Goal: Task Accomplishment & Management: Manage account settings

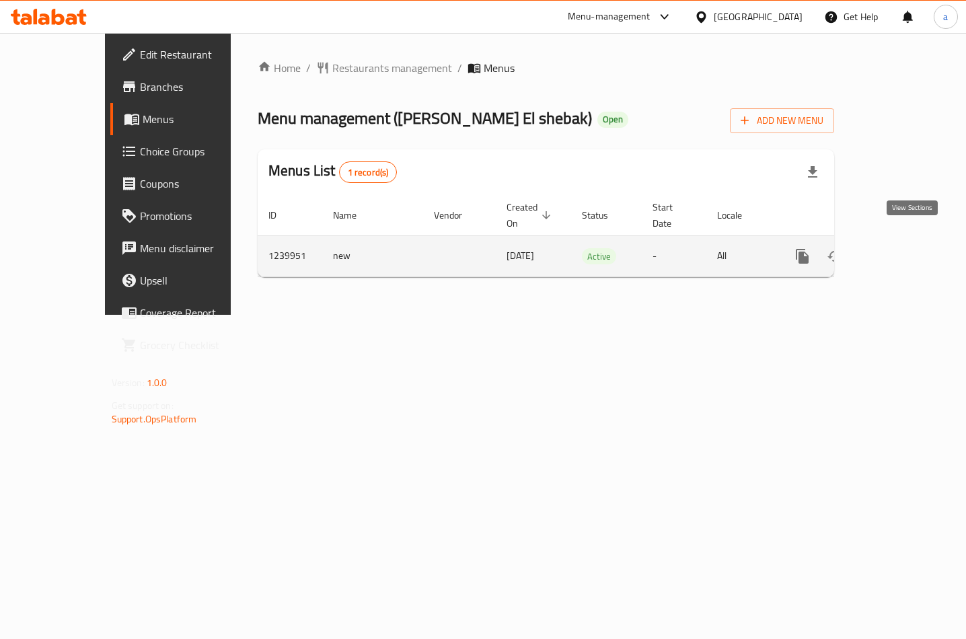
click at [913, 240] on link "enhanced table" at bounding box center [899, 256] width 32 height 32
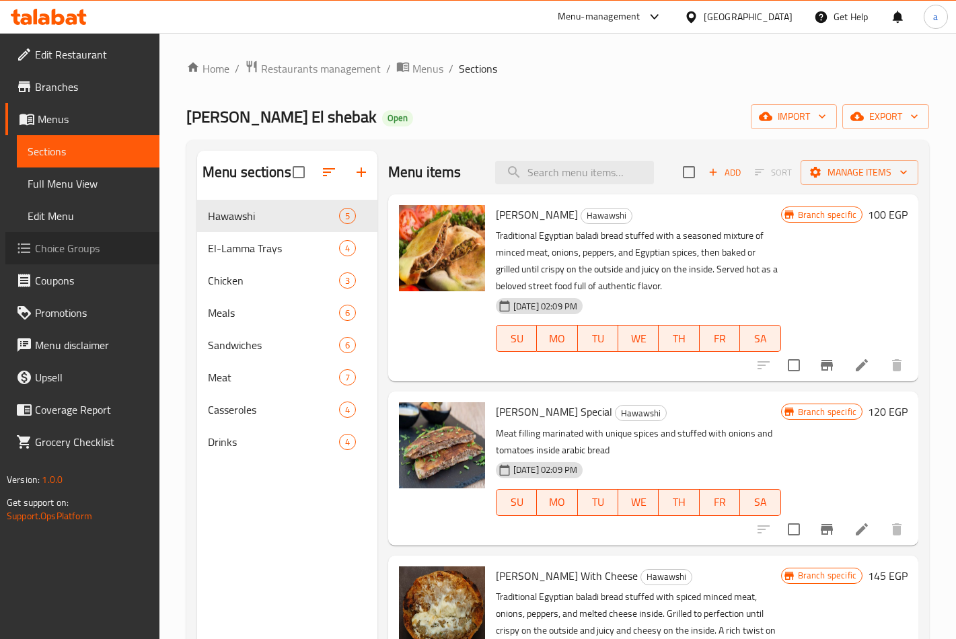
click at [66, 247] on span "Choice Groups" at bounding box center [92, 248] width 114 height 16
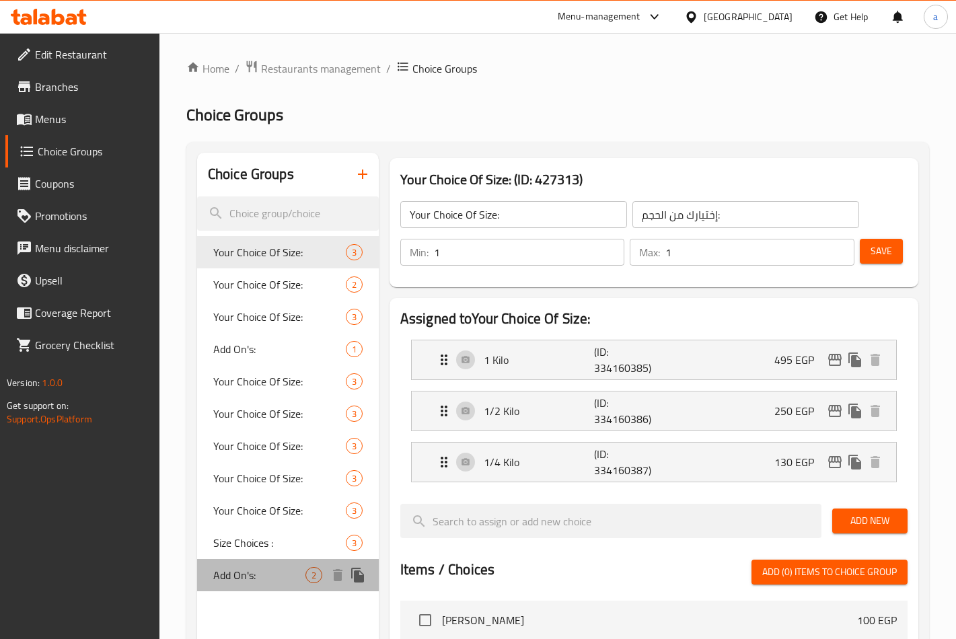
click at [241, 572] on span "Add On's:" at bounding box center [259, 575] width 92 height 16
type input "Add On's:"
type input "الإضافات:"
type input "0"
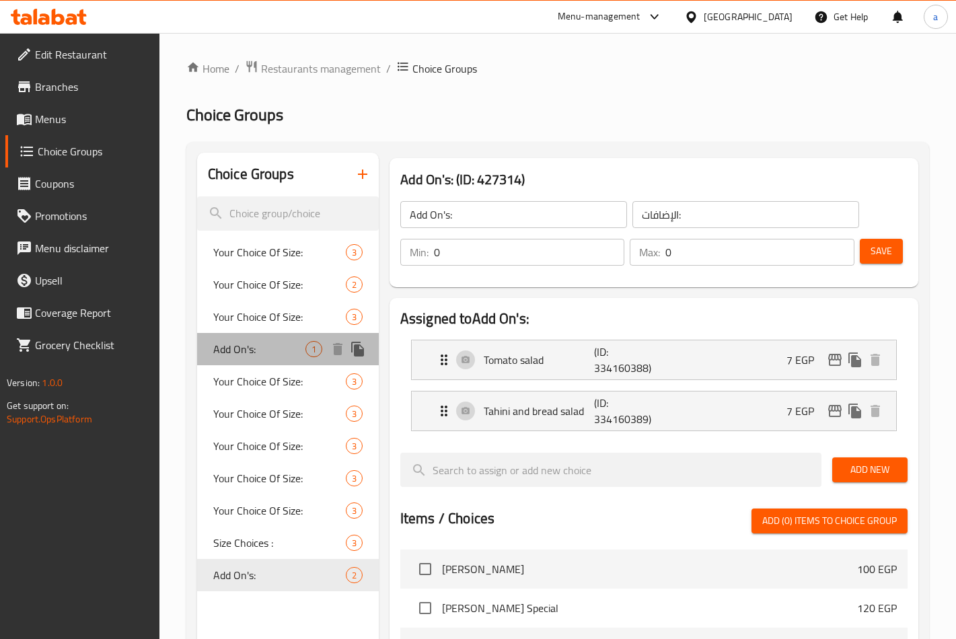
click at [253, 336] on div "Add On's: 1" at bounding box center [288, 349] width 182 height 32
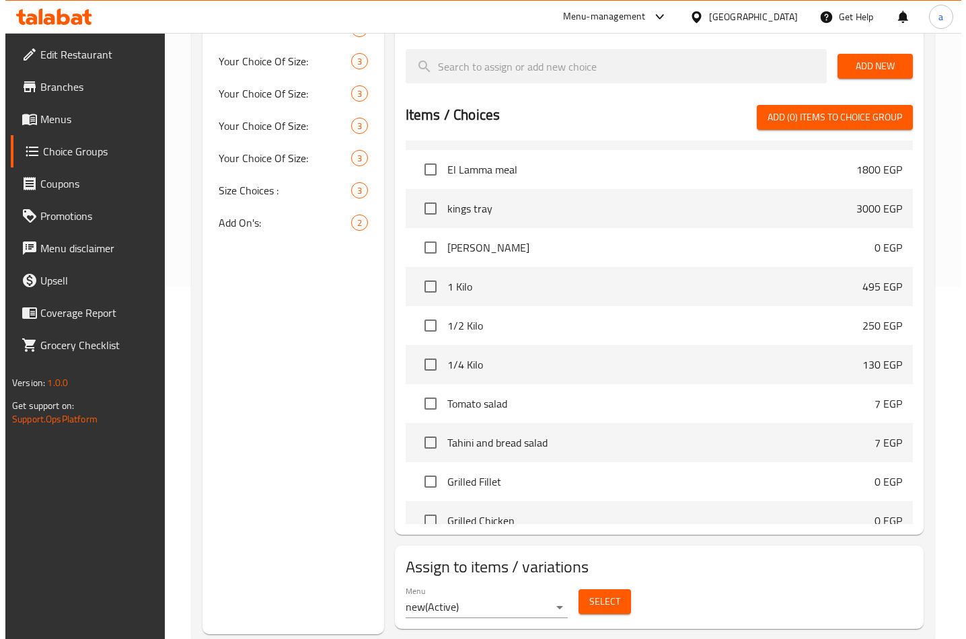
scroll to position [385, 0]
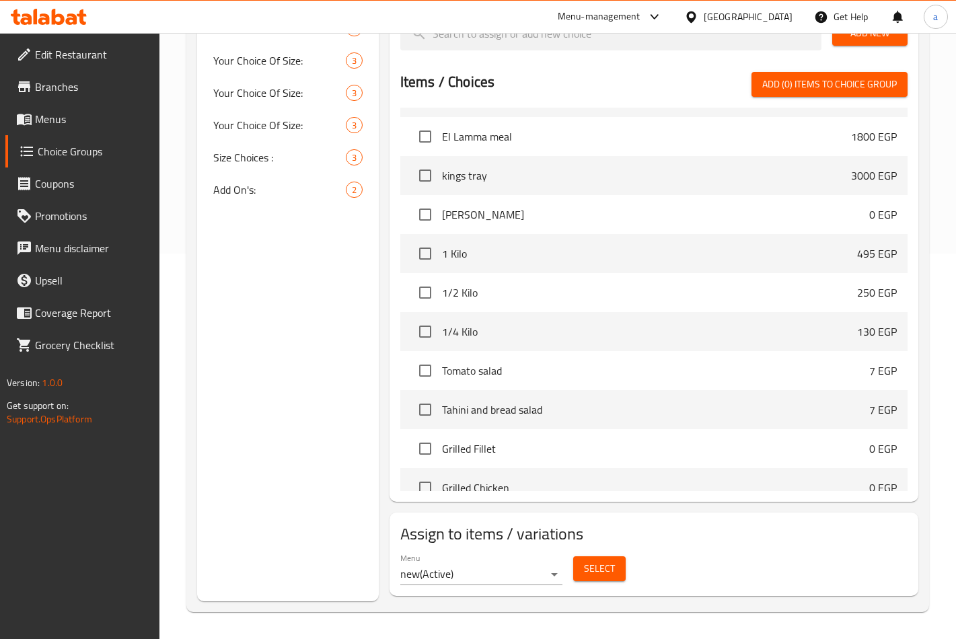
click at [591, 572] on span "Select" at bounding box center [599, 568] width 31 height 17
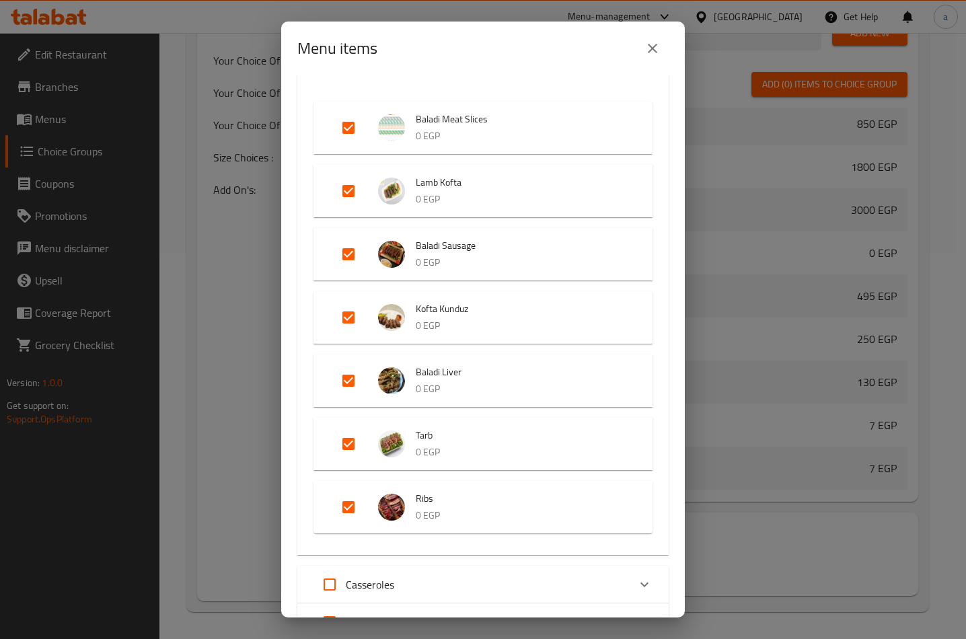
scroll to position [202, 0]
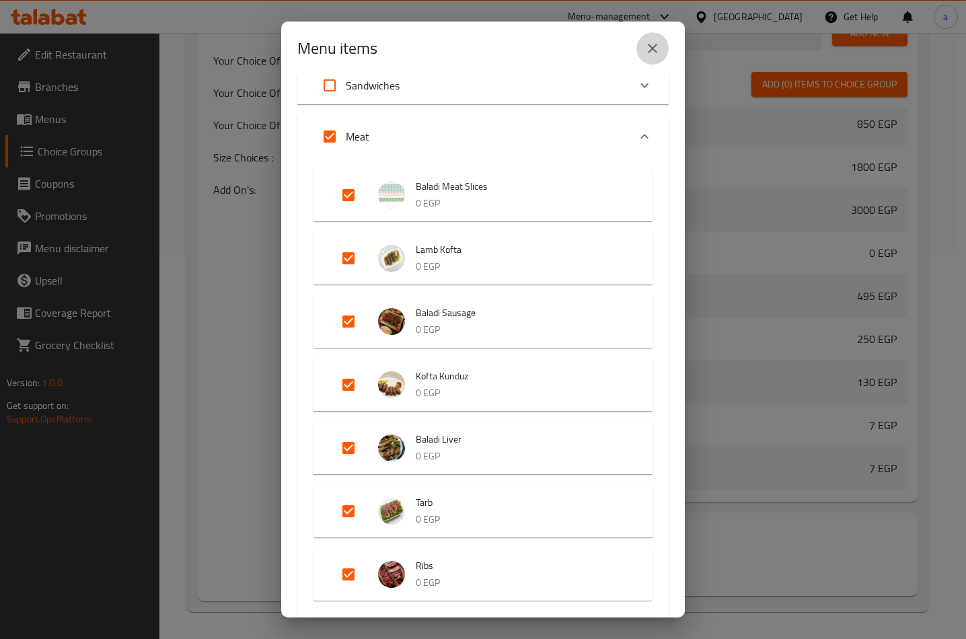
click at [649, 44] on icon "close" at bounding box center [652, 48] width 9 height 9
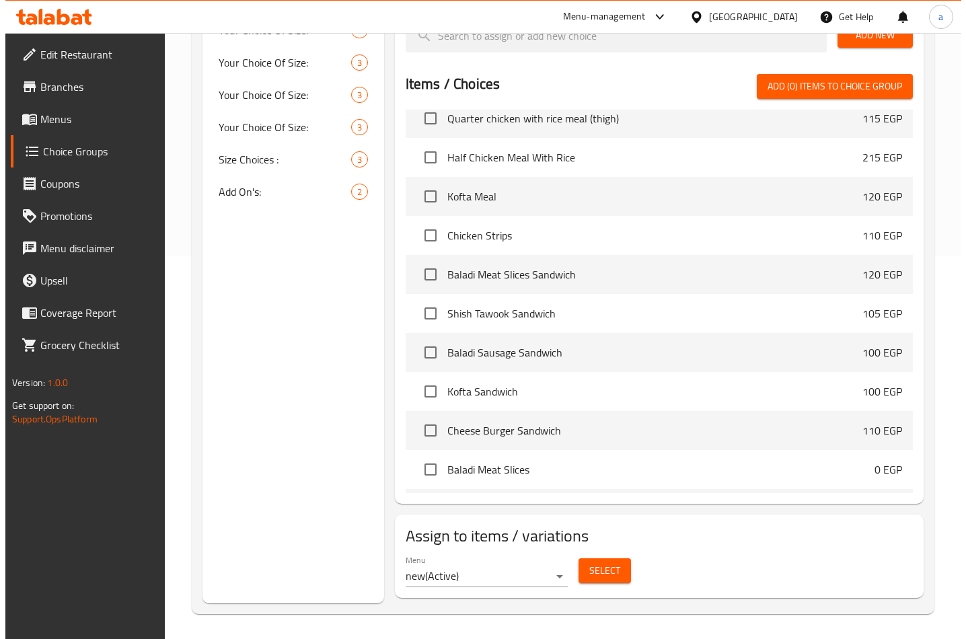
scroll to position [385, 0]
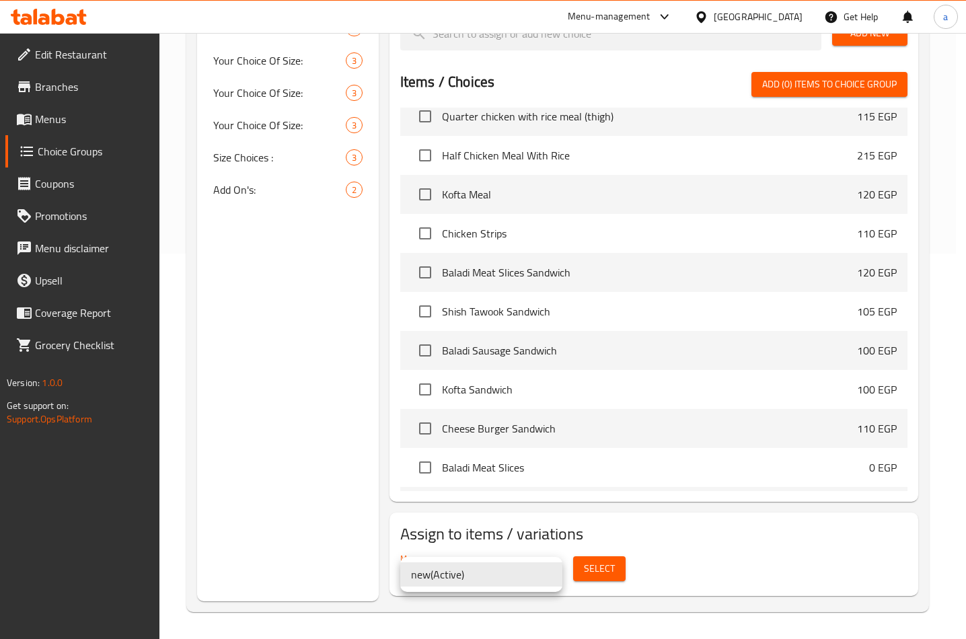
click at [593, 562] on div at bounding box center [483, 319] width 966 height 639
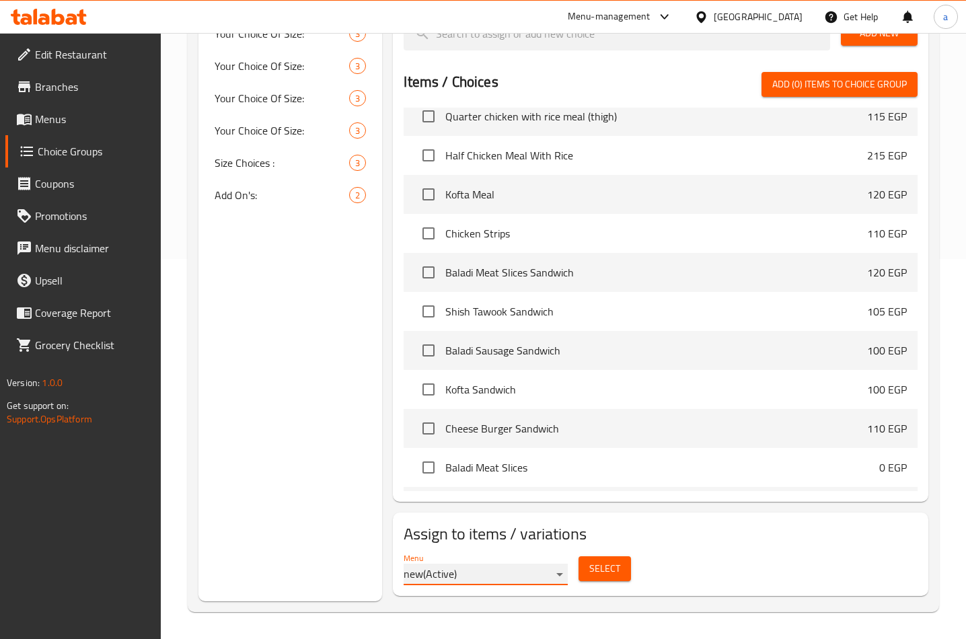
scroll to position [380, 0]
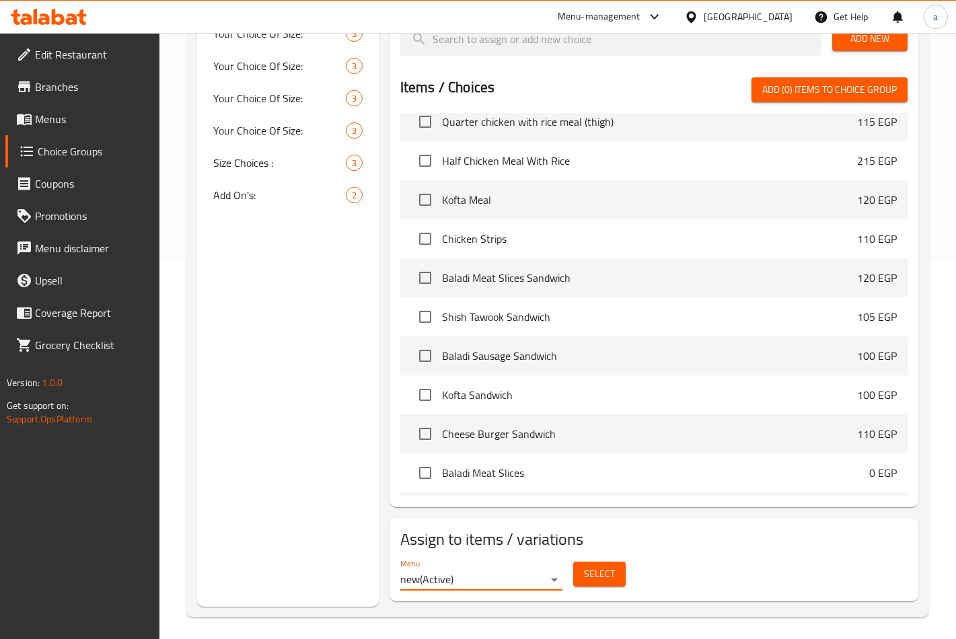
click at [592, 570] on span "Select" at bounding box center [599, 574] width 31 height 17
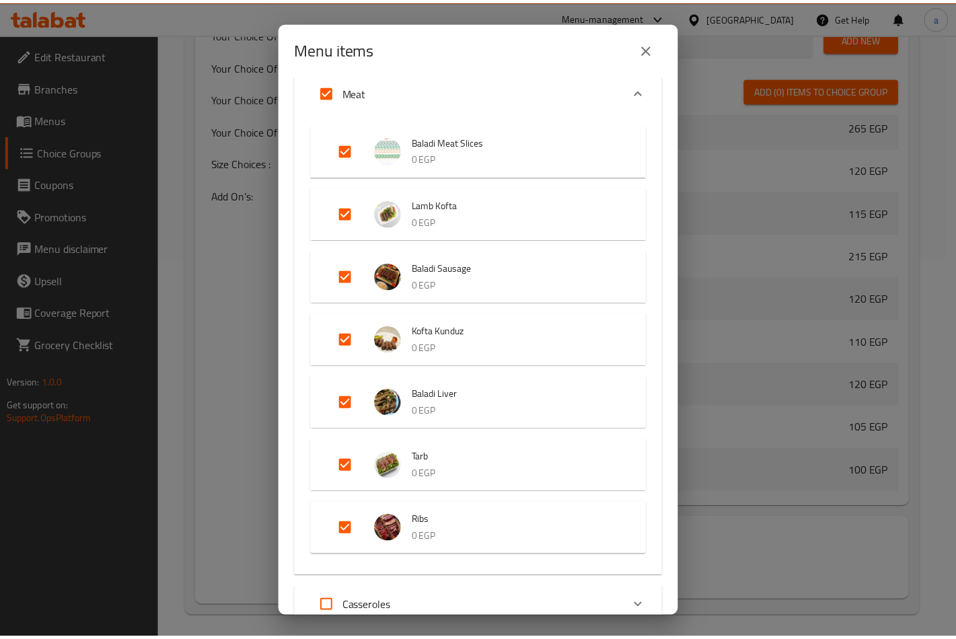
scroll to position [269, 0]
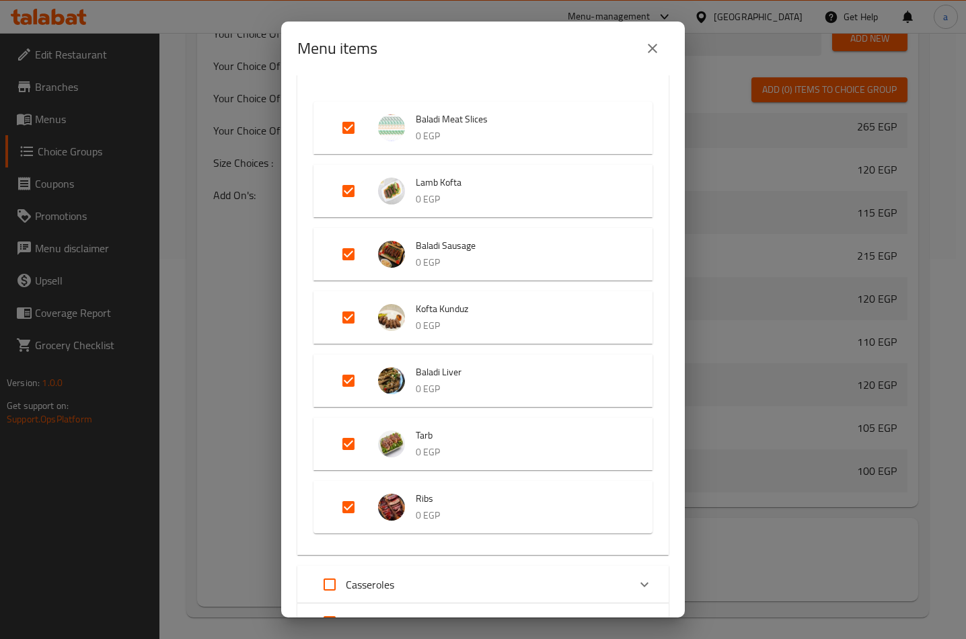
click at [510, 126] on span "Baladi Meat Slices" at bounding box center [521, 119] width 210 height 17
click at [657, 49] on icon "close" at bounding box center [652, 48] width 16 height 16
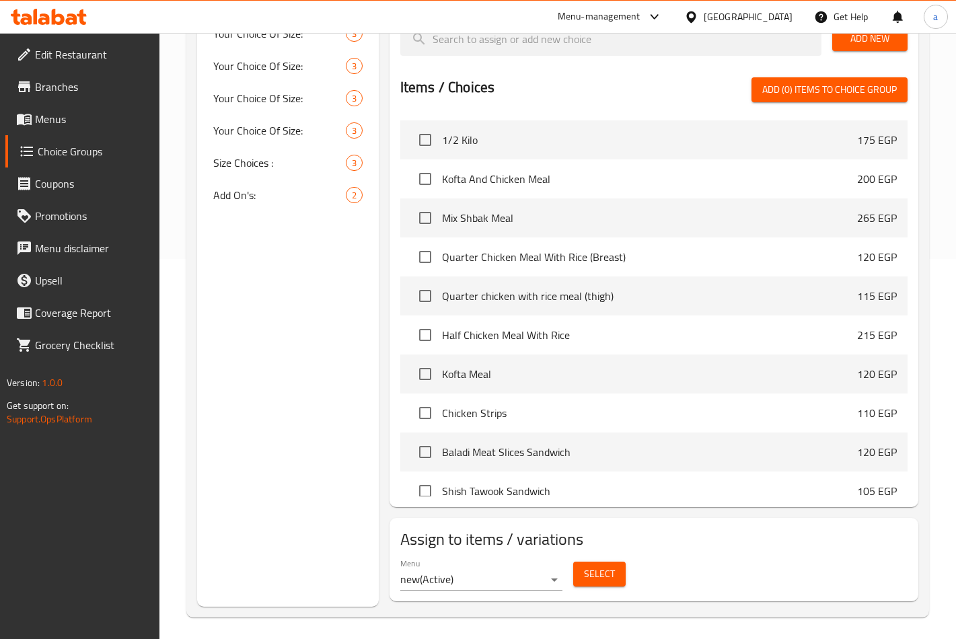
scroll to position [538, 0]
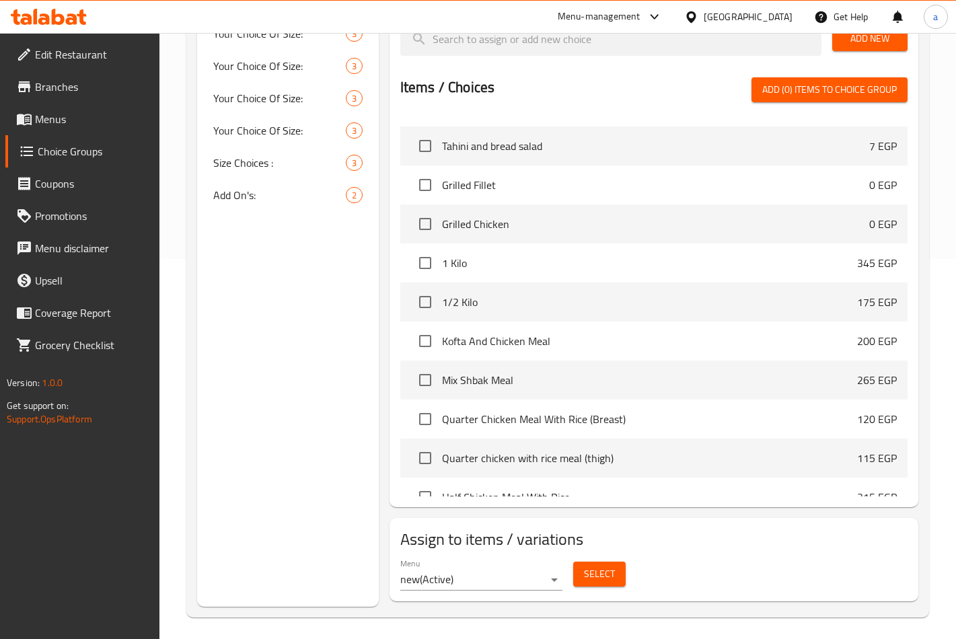
click at [43, 118] on span "Menus" at bounding box center [92, 119] width 114 height 16
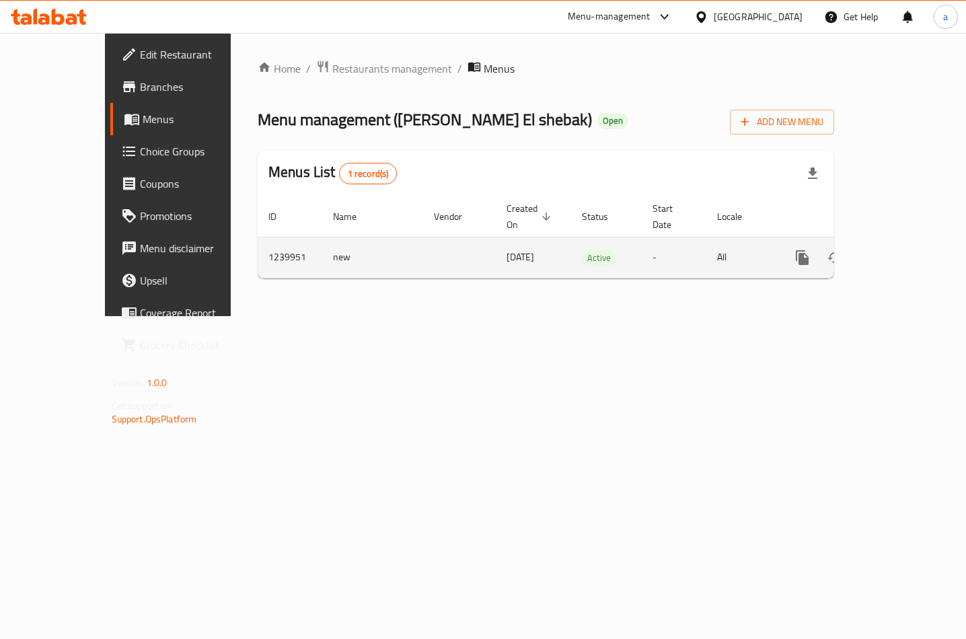
click at [907, 249] on icon "enhanced table" at bounding box center [899, 257] width 16 height 16
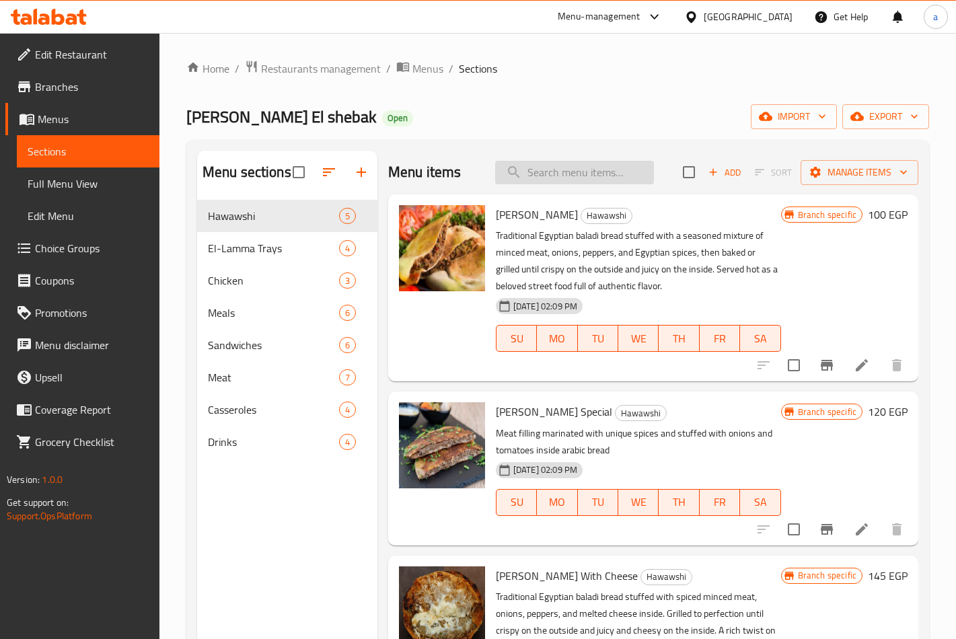
click at [549, 171] on input "search" at bounding box center [574, 173] width 159 height 24
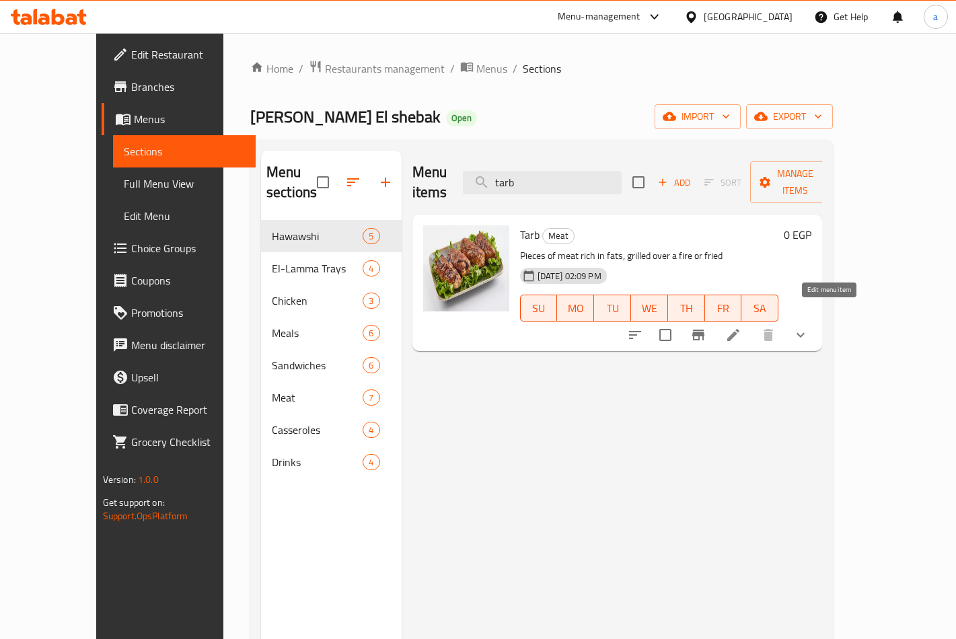
type input "tarb"
click at [741, 327] on icon at bounding box center [733, 335] width 16 height 16
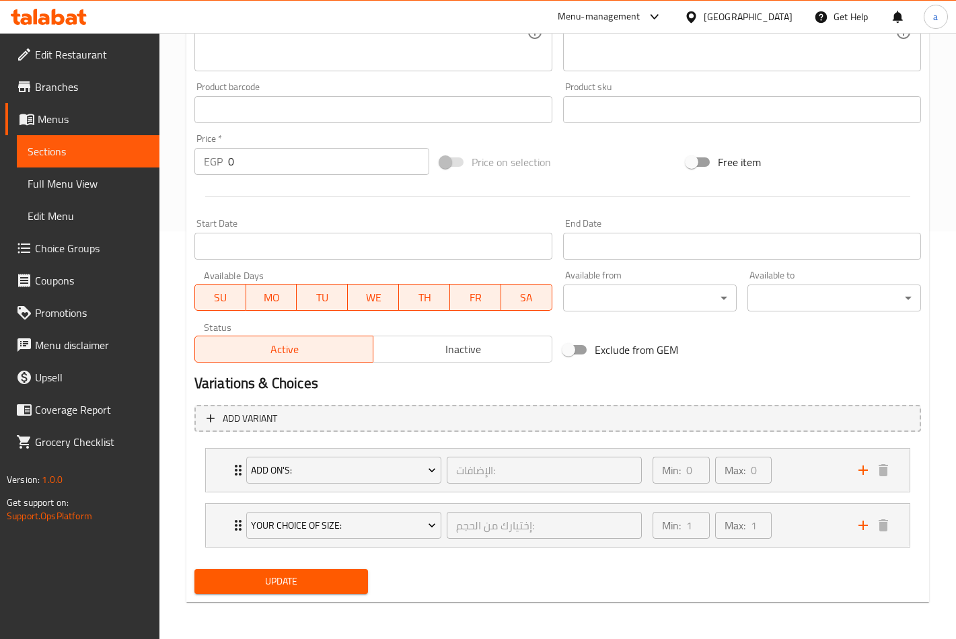
scroll to position [408, 0]
click at [82, 240] on span "Choice Groups" at bounding box center [92, 248] width 114 height 16
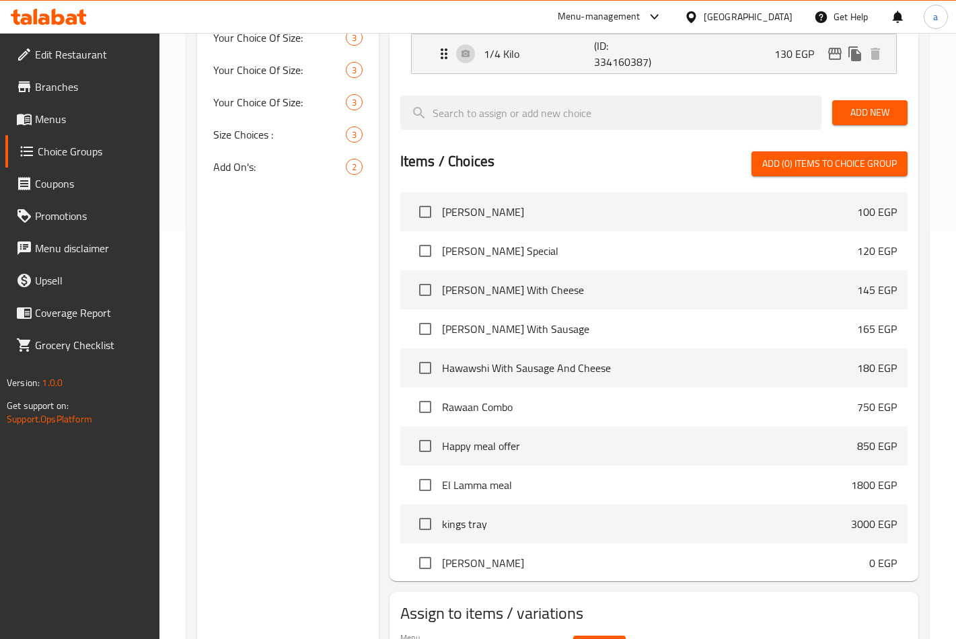
scroll to position [190, 0]
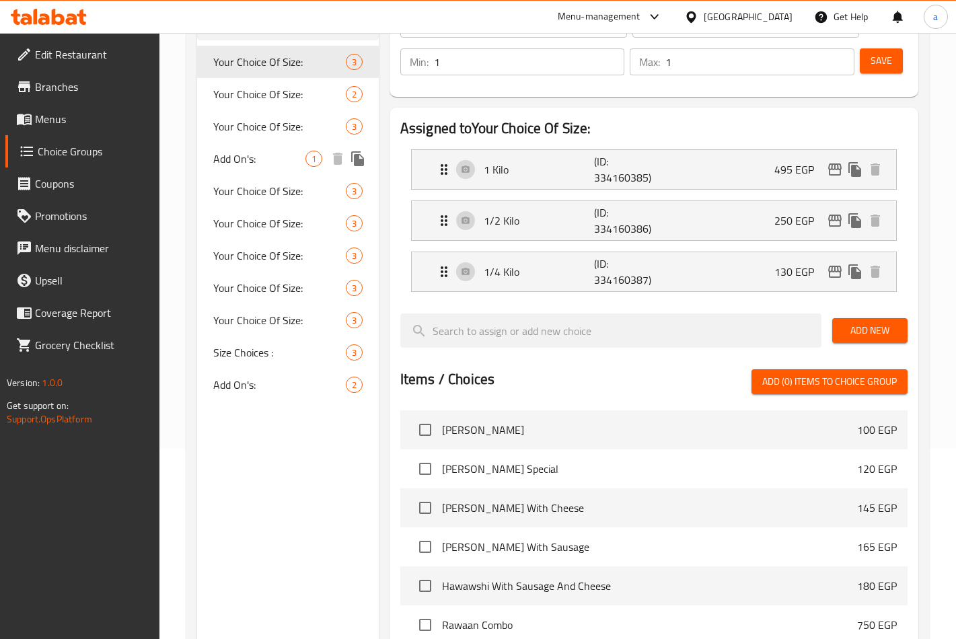
click at [247, 169] on div "Add On's: 1" at bounding box center [288, 159] width 182 height 32
type input "Add On's:"
type input "الإضافات:"
type input "0"
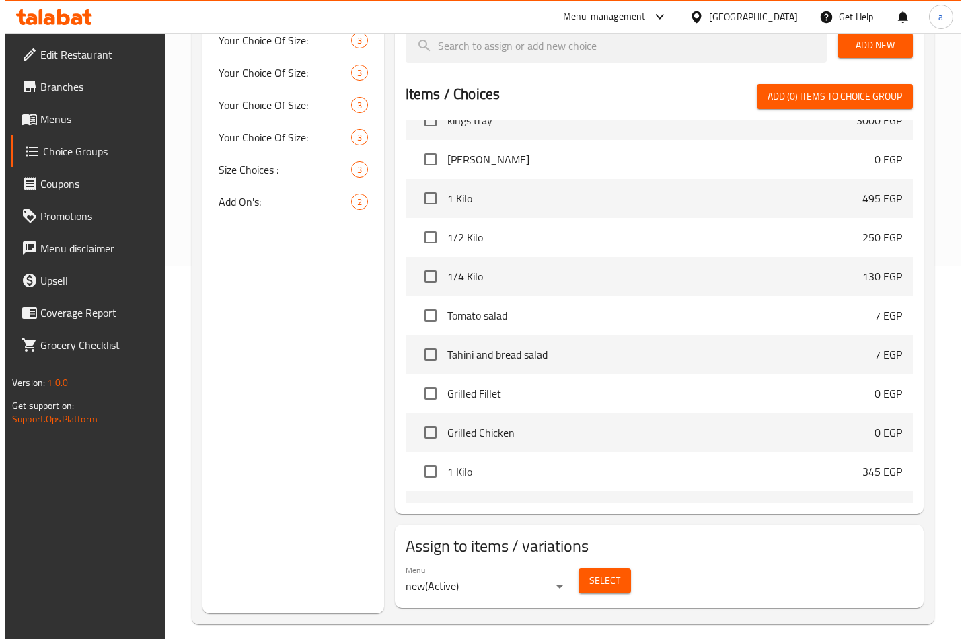
scroll to position [385, 0]
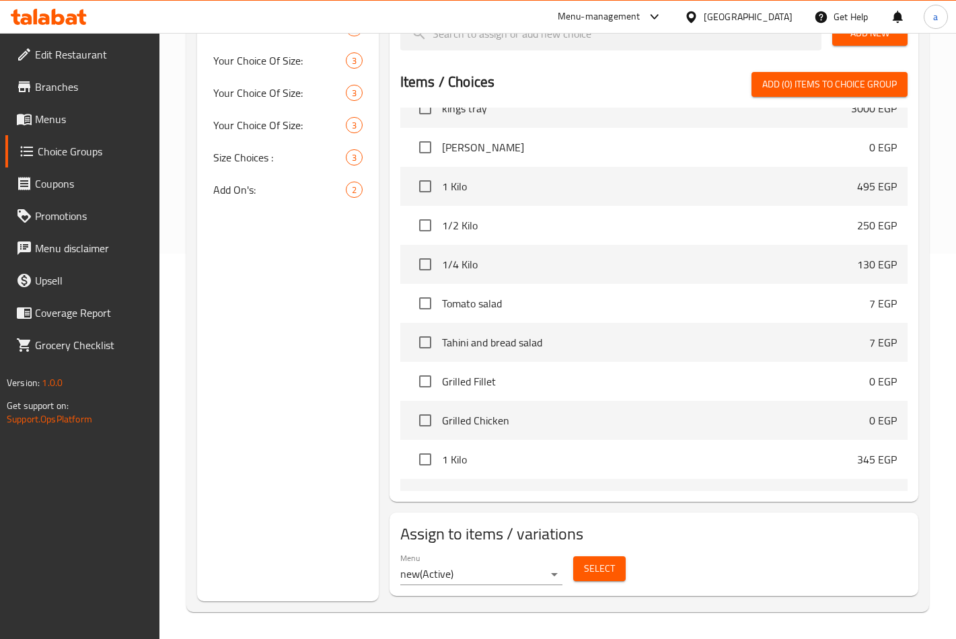
click at [614, 568] on button "Select" at bounding box center [599, 568] width 52 height 25
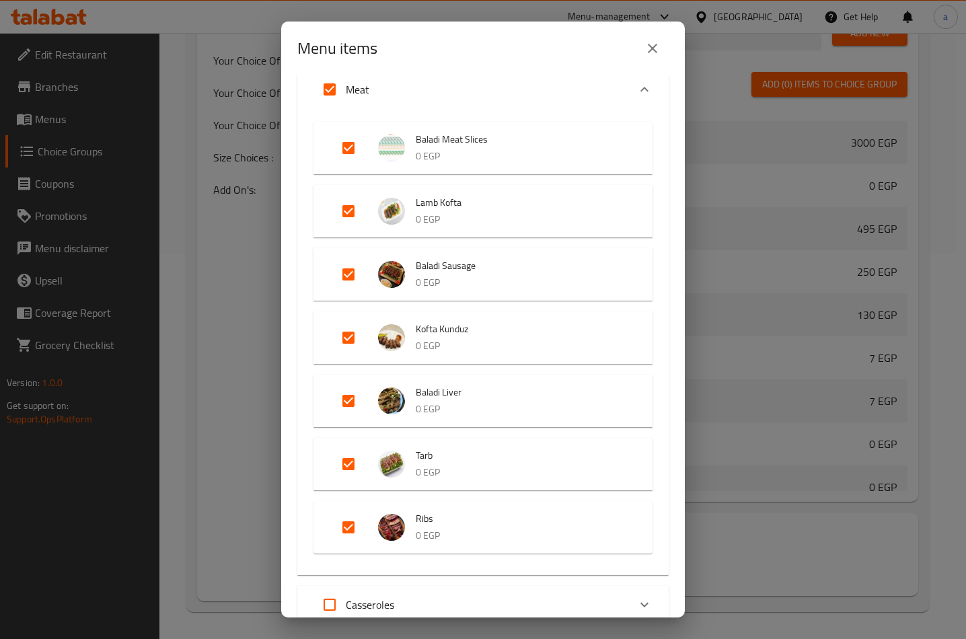
scroll to position [269, 0]
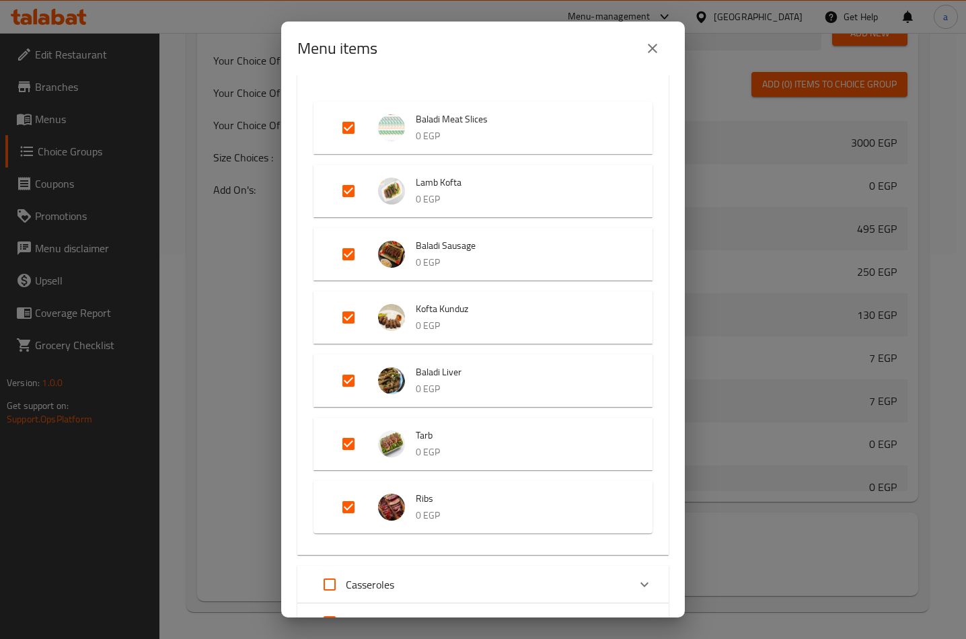
drag, startPoint x: 492, startPoint y: 118, endPoint x: 410, endPoint y: 132, distance: 83.4
click at [410, 126] on li "Baladi Meat Slices 0 EGP" at bounding box center [483, 127] width 307 height 47
click at [650, 48] on icon "close" at bounding box center [652, 48] width 16 height 16
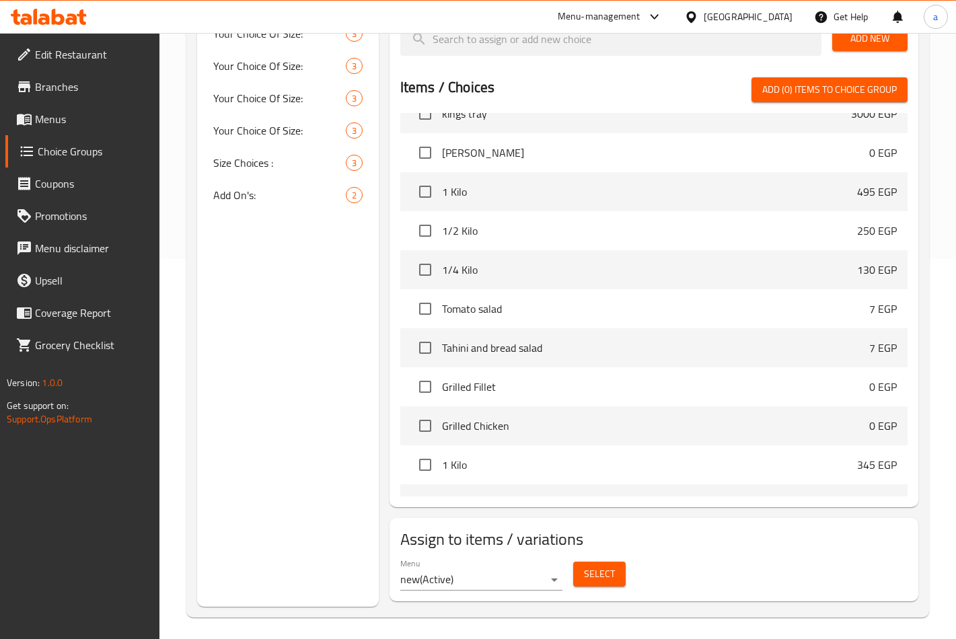
scroll to position [0, 0]
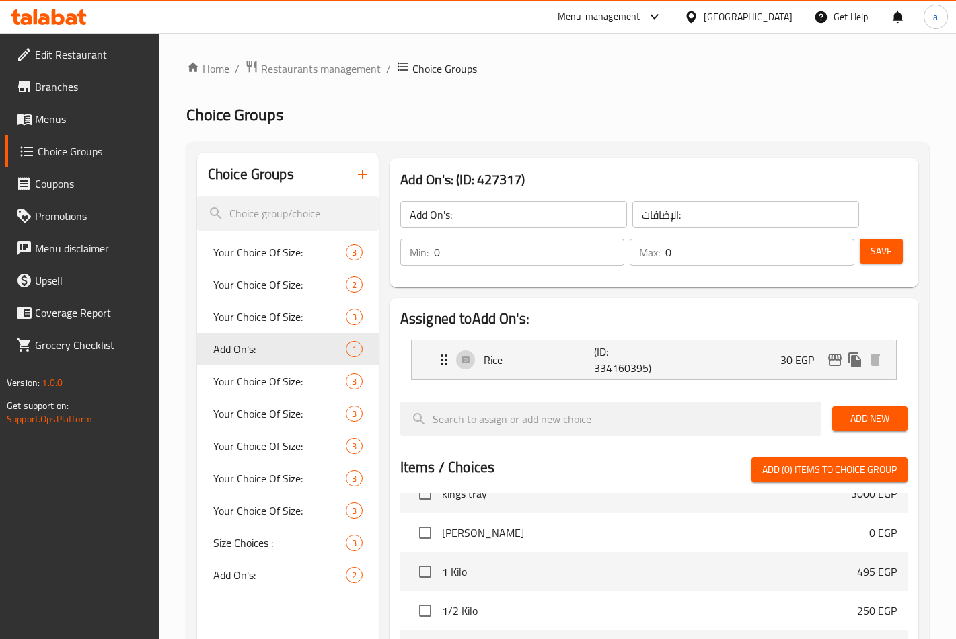
click at [70, 149] on span "Choice Groups" at bounding box center [93, 151] width 111 height 16
click at [59, 106] on link "Menus" at bounding box center [82, 119] width 154 height 32
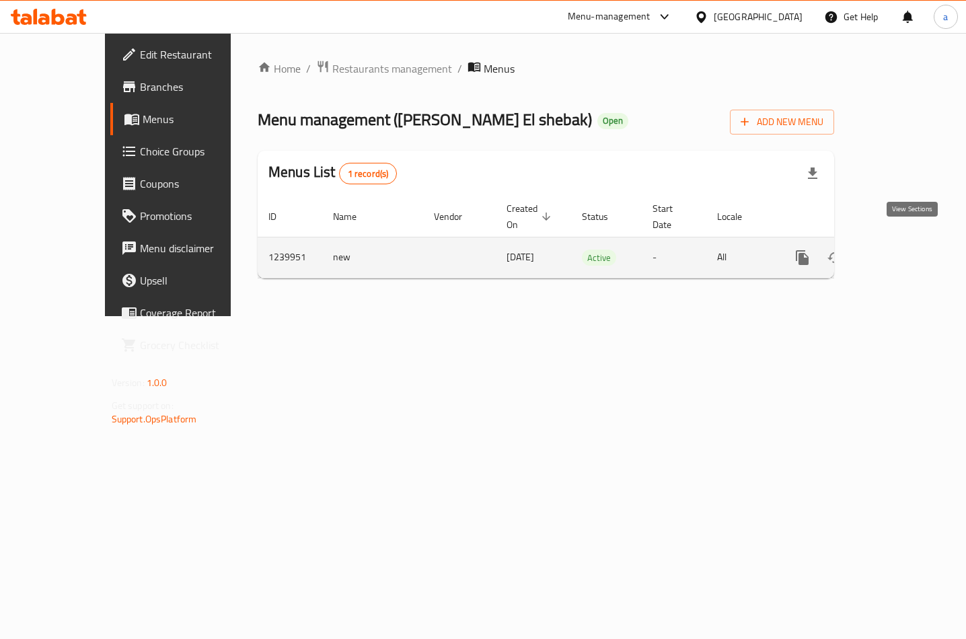
click at [902, 249] on link "enhanced table" at bounding box center [899, 257] width 32 height 32
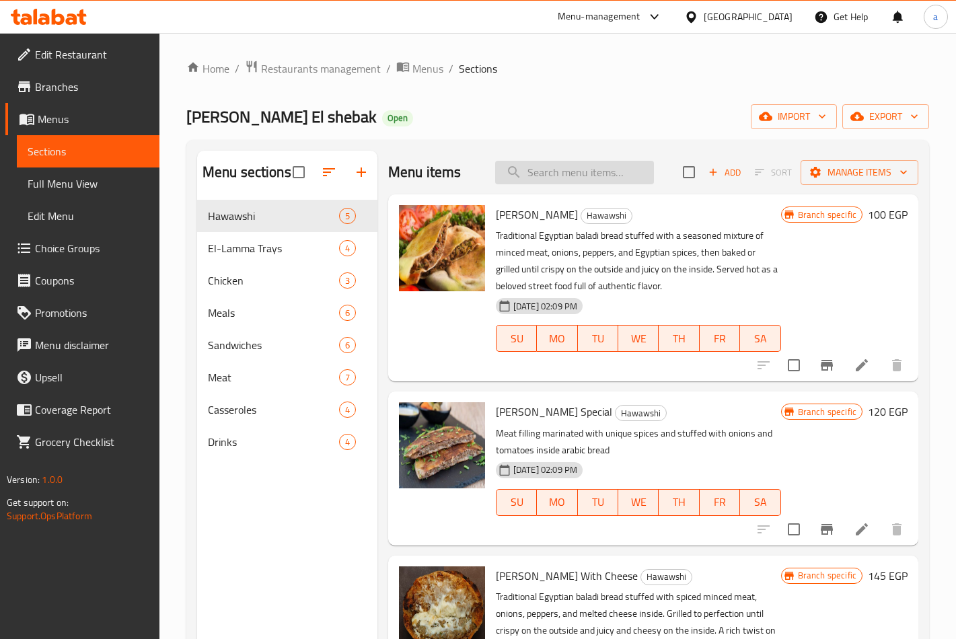
click at [600, 171] on input "search" at bounding box center [574, 173] width 159 height 24
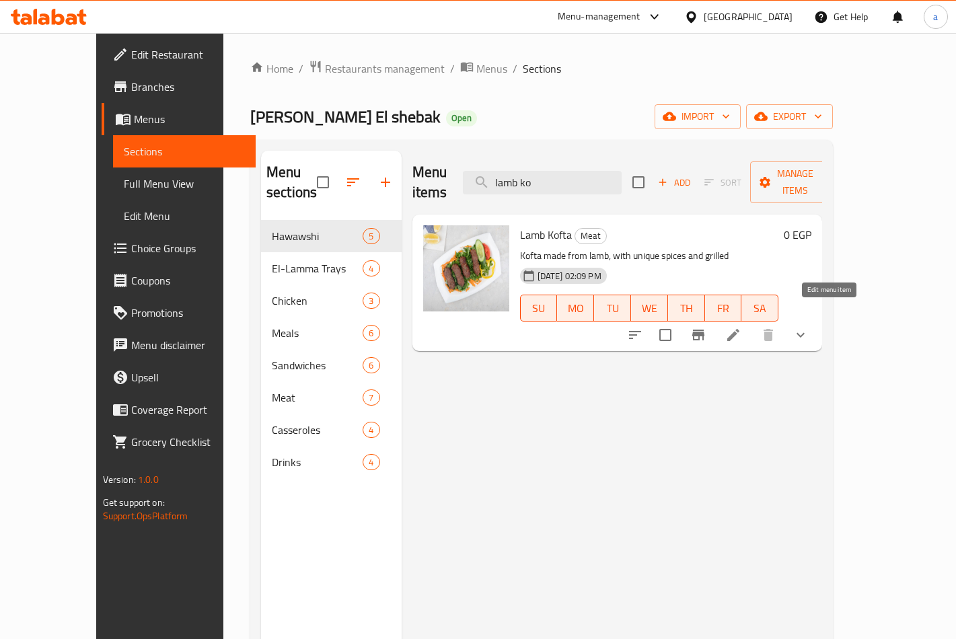
type input "lamb ko"
click at [741, 327] on icon at bounding box center [733, 335] width 16 height 16
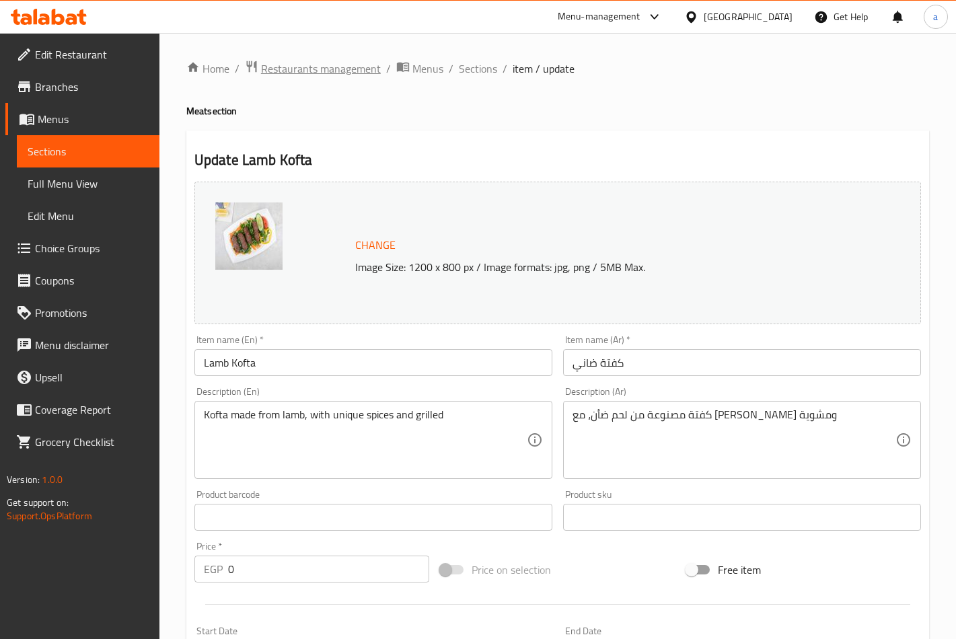
click at [280, 69] on span "Restaurants management" at bounding box center [321, 69] width 120 height 16
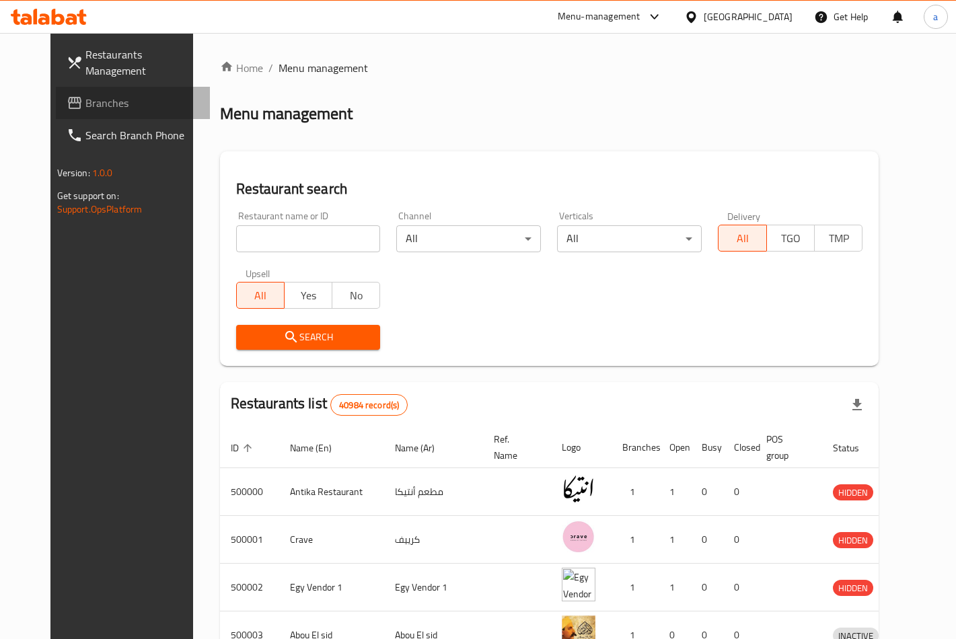
click at [85, 104] on span "Branches" at bounding box center [142, 103] width 114 height 16
